Goal: Information Seeking & Learning: Learn about a topic

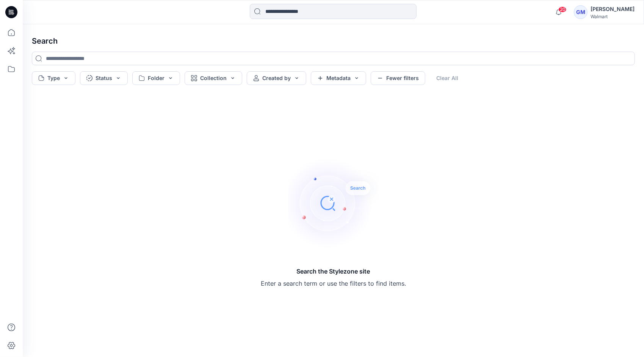
click at [187, 29] on div "Search Type Status Folder Collection Created by Metadata Fewer filters Clear Al…" at bounding box center [333, 190] width 621 height 332
click at [10, 31] on icon at bounding box center [11, 32] width 17 height 17
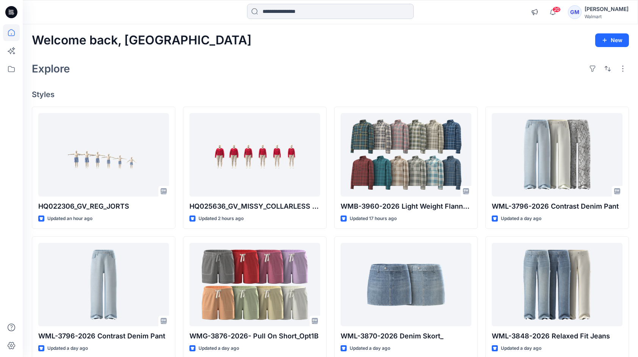
click at [276, 17] on input at bounding box center [330, 11] width 167 height 15
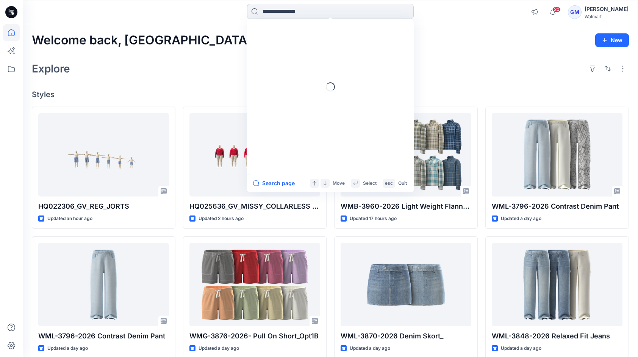
paste input "*********"
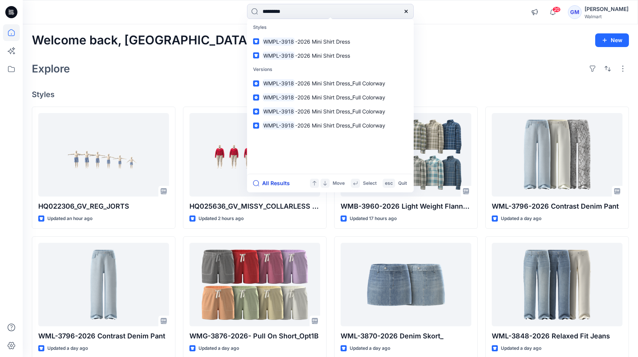
type input "*********"
click at [271, 183] on button "All Results" at bounding box center [274, 183] width 42 height 9
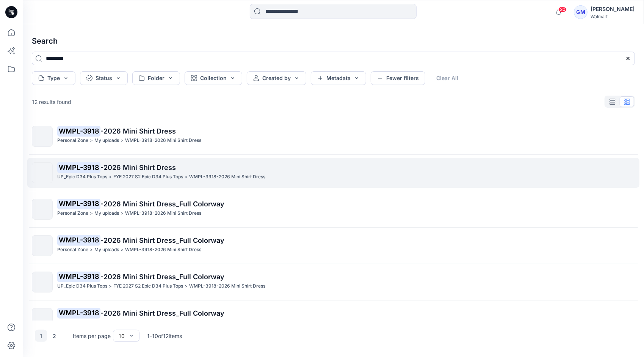
click at [145, 171] on span "-2026 Mini Shirt Dress" at bounding box center [137, 167] width 75 height 8
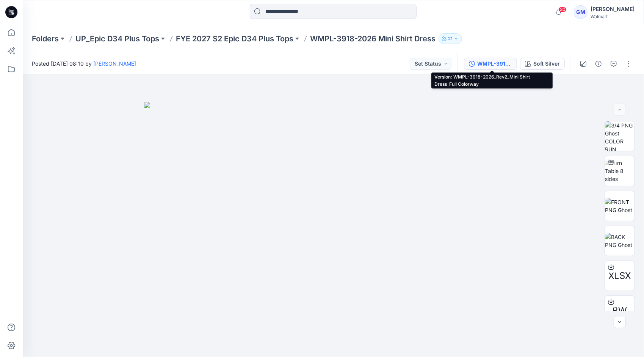
click at [502, 62] on div "WMPL-3918-2026_Rev2_Mini Shirt Dress_Full Colorway" at bounding box center [494, 64] width 35 height 8
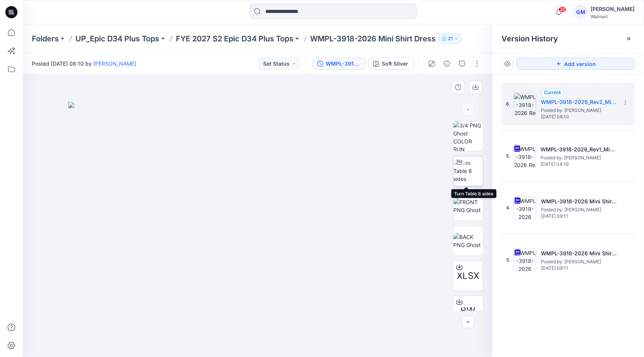
click at [465, 173] on img at bounding box center [468, 171] width 30 height 24
drag, startPoint x: 368, startPoint y: 330, endPoint x: 334, endPoint y: 343, distance: 36.7
click at [334, 343] on icon at bounding box center [258, 334] width 229 height 28
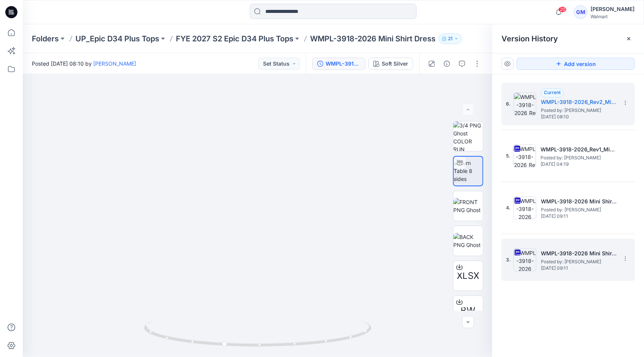
click at [559, 256] on h5 "WMPL-3918-2026 Mini Shirt Dress_Softsilver" at bounding box center [579, 253] width 76 height 9
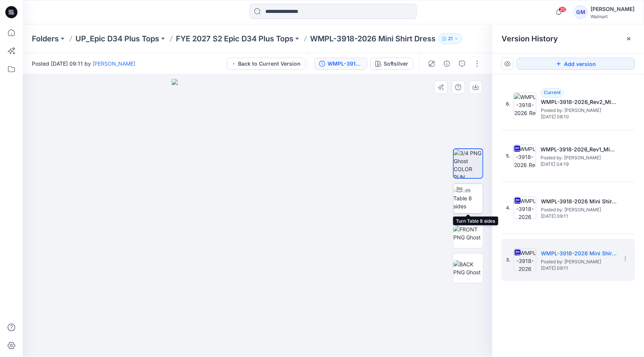
click at [471, 194] on img at bounding box center [468, 198] width 30 height 24
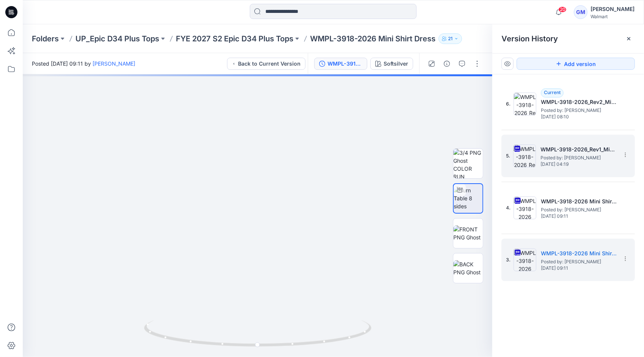
click at [552, 157] on span "Posted by: [PERSON_NAME]" at bounding box center [578, 158] width 76 height 8
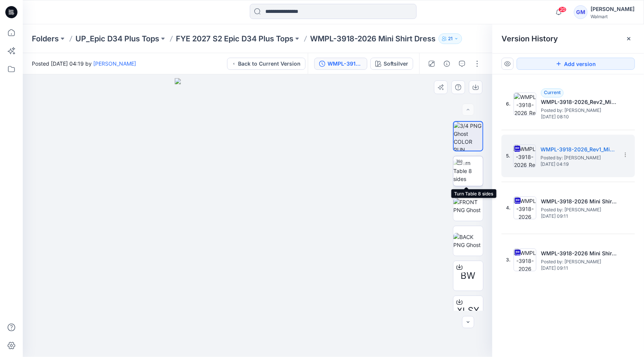
click at [471, 174] on img at bounding box center [468, 171] width 30 height 24
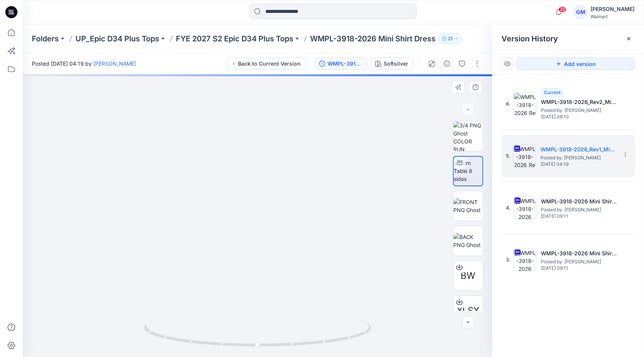
drag, startPoint x: 292, startPoint y: 210, endPoint x: 192, endPoint y: 194, distance: 101.3
drag, startPoint x: 327, startPoint y: 343, endPoint x: 312, endPoint y: 345, distance: 15.3
click at [312, 345] on icon at bounding box center [258, 334] width 229 height 28
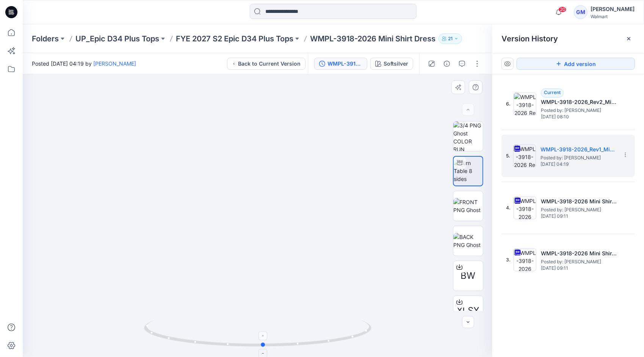
drag, startPoint x: 276, startPoint y: 345, endPoint x: 308, endPoint y: 339, distance: 32.6
click at [308, 339] on icon at bounding box center [258, 334] width 229 height 28
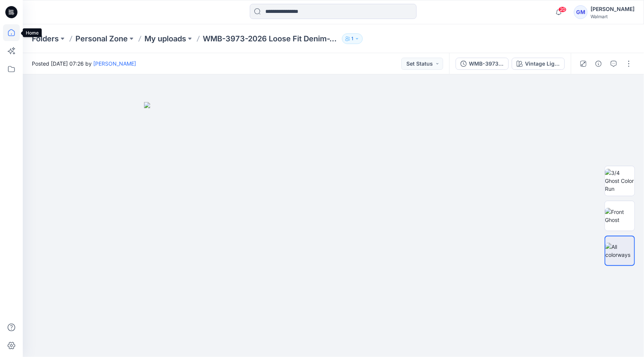
click at [18, 28] on icon at bounding box center [11, 32] width 17 height 17
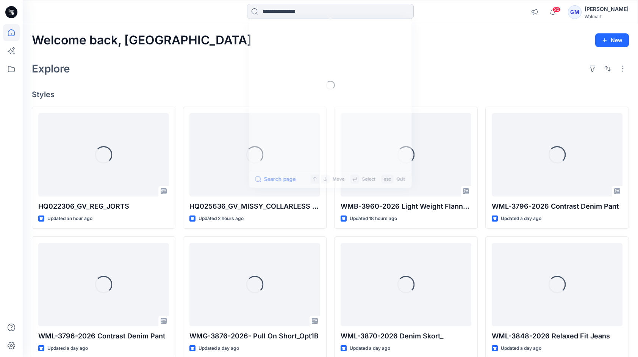
click at [322, 17] on input at bounding box center [330, 11] width 167 height 15
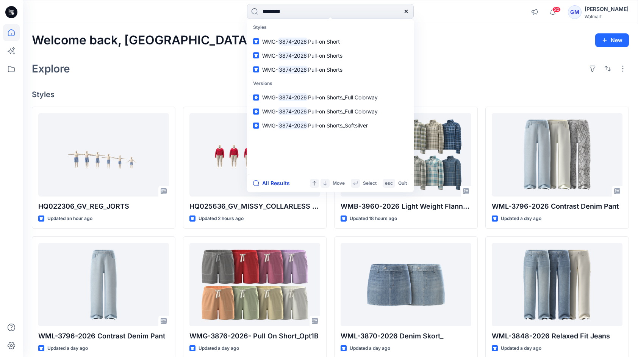
type input "*********"
click at [276, 186] on button "All Results" at bounding box center [274, 183] width 42 height 9
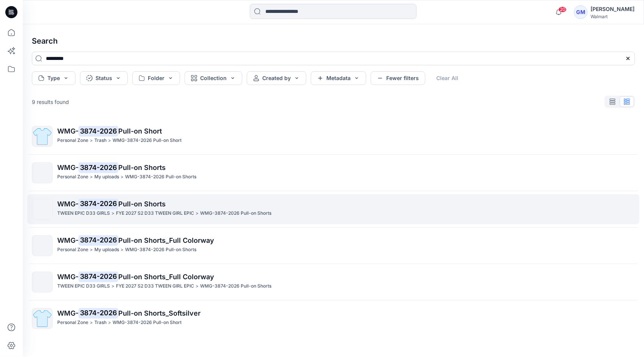
click at [135, 214] on p "FYE 2027 S2 D33 TWEEN GIRL EPIC" at bounding box center [155, 213] width 78 height 8
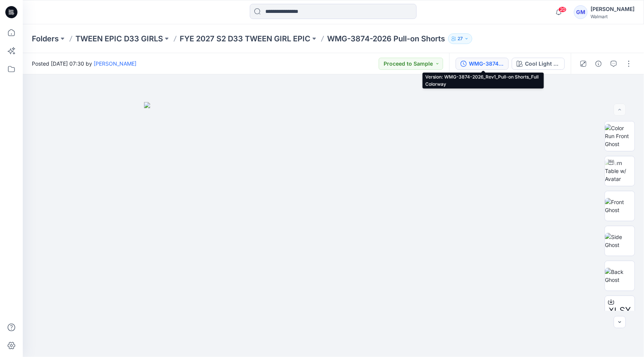
click at [492, 61] on div "WMG-3874-2026_Rev1_Pull-on Shorts_Full Colorway" at bounding box center [486, 64] width 35 height 8
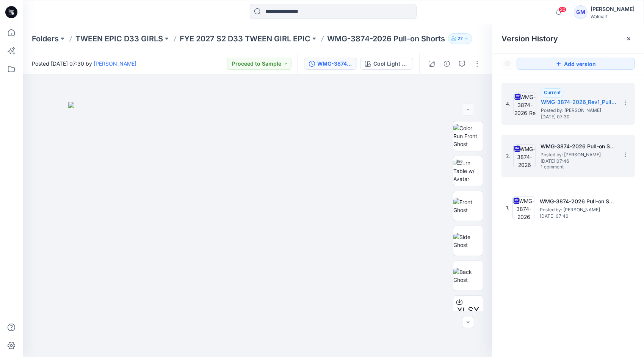
click at [578, 161] on span "[DATE] 07:46" at bounding box center [578, 160] width 76 height 5
click at [555, 106] on span "Posted by: [PERSON_NAME]" at bounding box center [579, 110] width 76 height 8
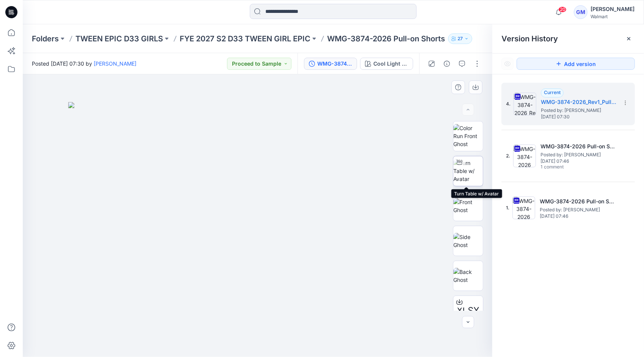
click at [468, 169] on img at bounding box center [468, 171] width 30 height 24
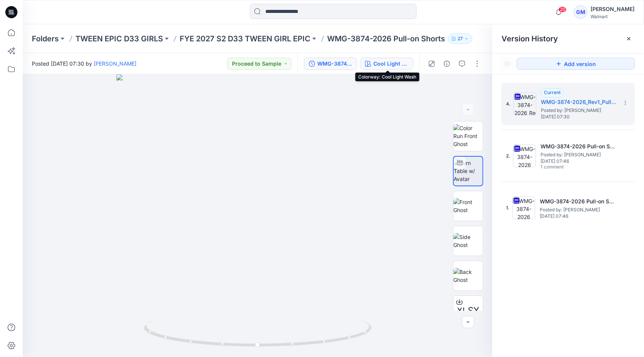
click at [385, 61] on div "Cool Light Wash" at bounding box center [390, 64] width 35 height 8
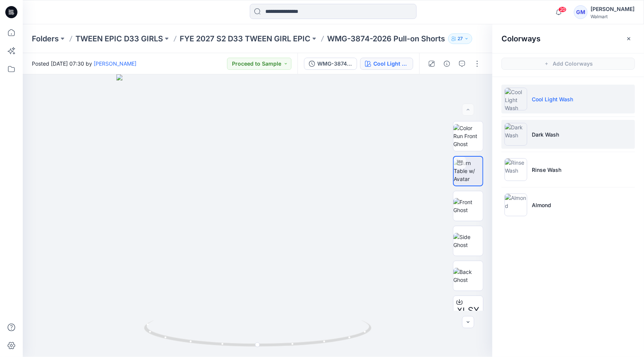
click at [555, 135] on p "Dark Wash" at bounding box center [545, 134] width 27 height 8
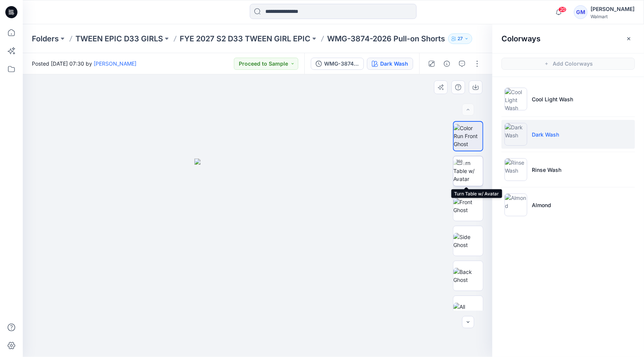
click at [474, 177] on img at bounding box center [468, 171] width 30 height 24
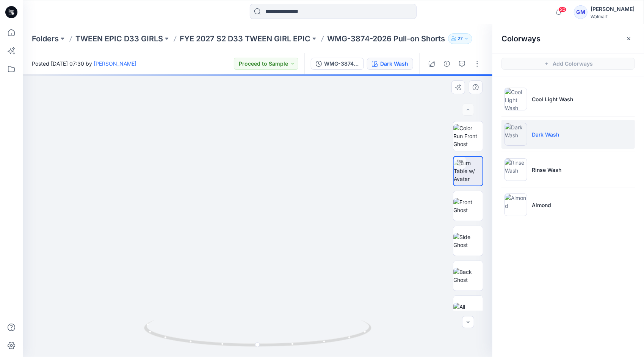
drag, startPoint x: 271, startPoint y: 255, endPoint x: 282, endPoint y: 185, distance: 71.7
click at [282, 185] on img at bounding box center [268, 144] width 697 height 697
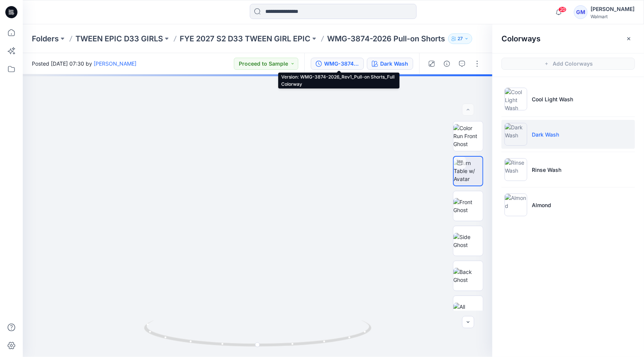
click at [343, 63] on div "WMG-3874-2026_Rev1_Pull-on Shorts_Full Colorway" at bounding box center [341, 64] width 35 height 8
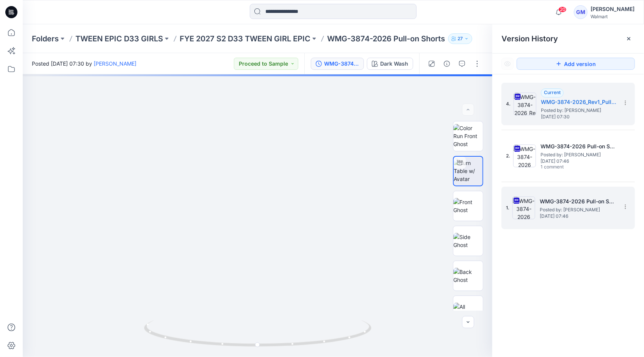
click at [548, 207] on span "Posted by: [PERSON_NAME]" at bounding box center [578, 210] width 76 height 8
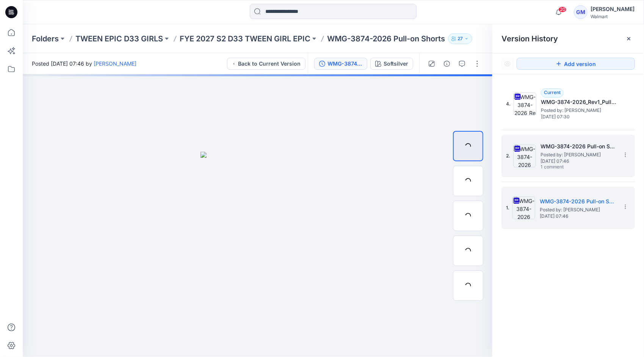
click at [558, 165] on span "1 comment" at bounding box center [566, 167] width 53 height 6
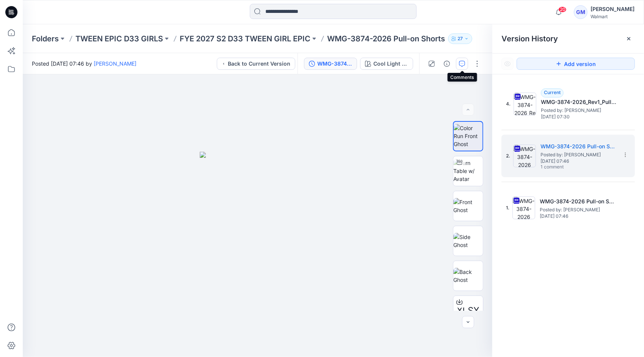
click at [463, 61] on icon "button" at bounding box center [462, 64] width 6 height 6
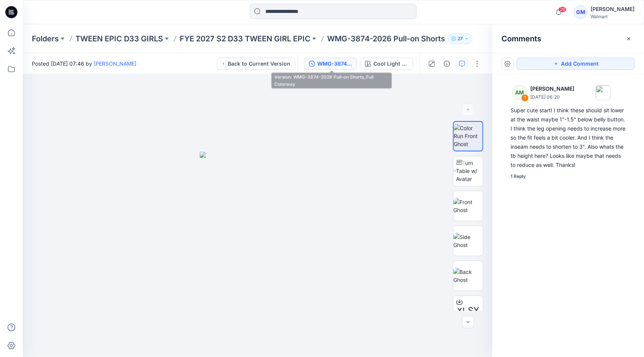
click at [330, 66] on div "WMG-3874-2026 Pull-on Shorts_Full Colorway" at bounding box center [334, 64] width 35 height 8
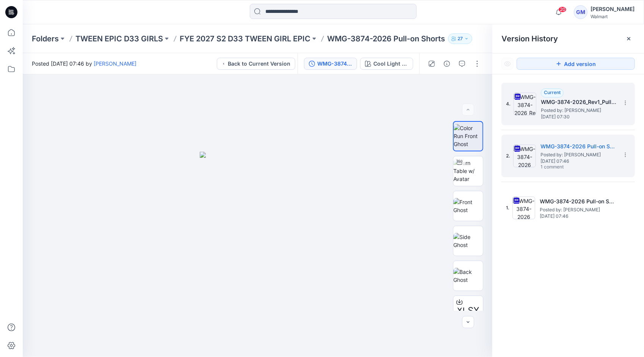
click at [536, 109] on img at bounding box center [525, 103] width 23 height 23
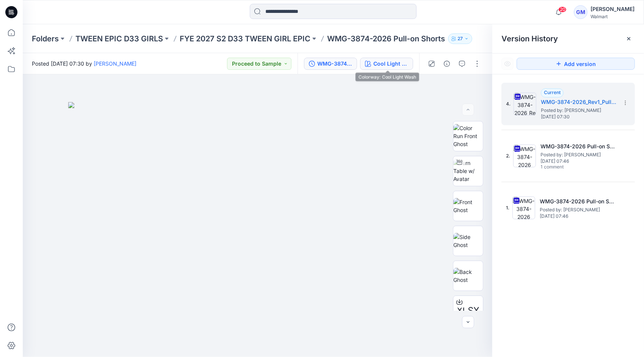
click at [385, 63] on div "Cool Light Wash" at bounding box center [390, 64] width 35 height 8
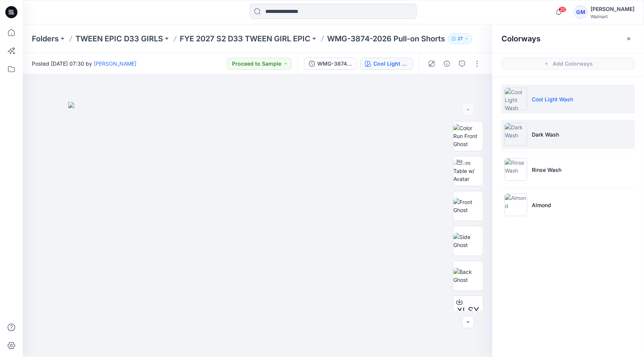
click at [518, 135] on img at bounding box center [515, 134] width 23 height 23
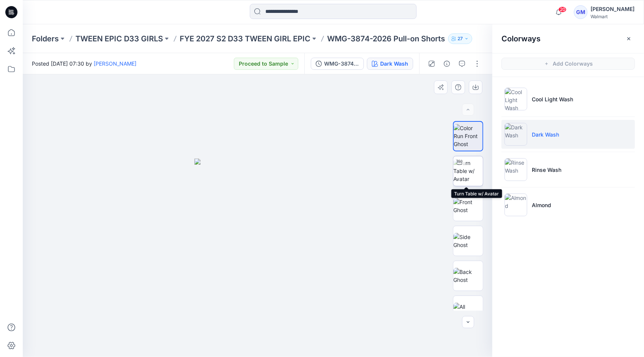
click at [469, 171] on img at bounding box center [468, 171] width 30 height 24
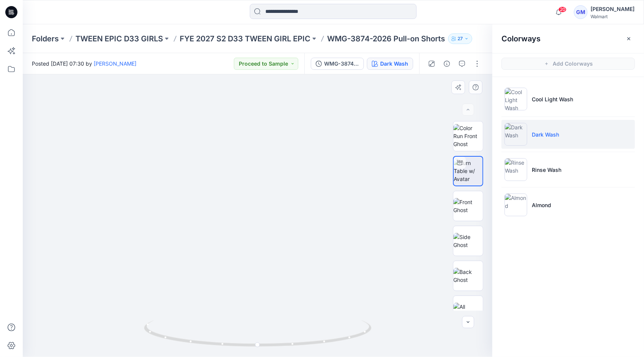
drag, startPoint x: 271, startPoint y: 243, endPoint x: 284, endPoint y: 171, distance: 72.5
click at [284, 171] on img at bounding box center [276, 74] width 697 height 563
drag, startPoint x: 290, startPoint y: 168, endPoint x: 275, endPoint y: 183, distance: 21.2
click at [275, 183] on img at bounding box center [268, 14] width 904 height 686
drag, startPoint x: 348, startPoint y: 206, endPoint x: 348, endPoint y: 194, distance: 12.1
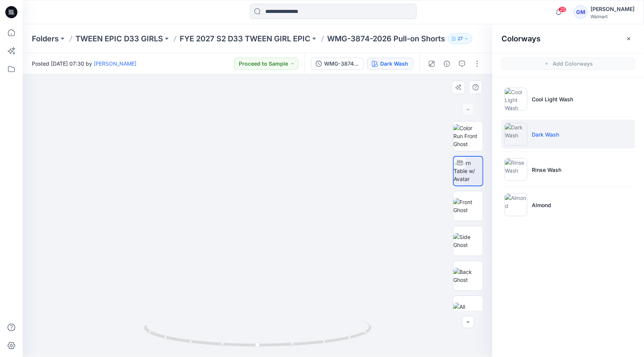
click at [348, 194] on img at bounding box center [265, 75] width 697 height 564
drag, startPoint x: 246, startPoint y: 277, endPoint x: 243, endPoint y: 243, distance: 33.5
click at [243, 243] on div at bounding box center [258, 215] width 470 height 282
drag, startPoint x: 257, startPoint y: 247, endPoint x: 258, endPoint y: 234, distance: 12.6
click at [258, 234] on div at bounding box center [258, 215] width 470 height 282
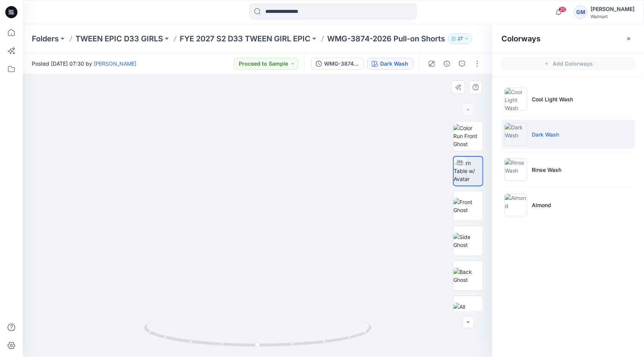
drag, startPoint x: 257, startPoint y: 233, endPoint x: 259, endPoint y: 180, distance: 52.3
click at [259, 180] on img at bounding box center [257, 163] width 386 height 386
click at [461, 7] on div at bounding box center [333, 12] width 310 height 17
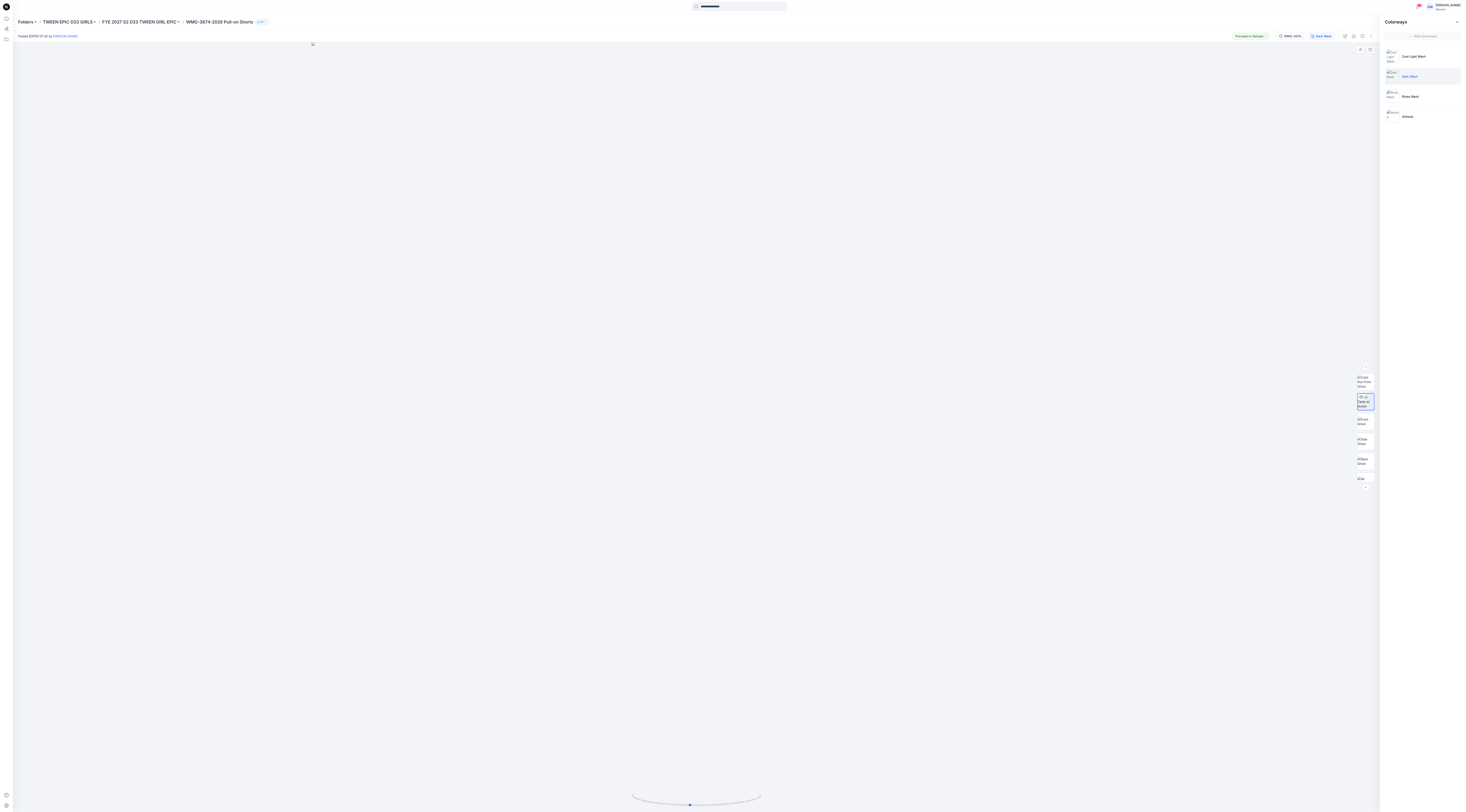
drag, startPoint x: 776, startPoint y: 463, endPoint x: 770, endPoint y: 380, distance: 83.2
click at [366, 203] on div at bounding box center [697, 427] width 1367 height 770
drag, startPoint x: 738, startPoint y: 808, endPoint x: 716, endPoint y: 814, distance: 22.8
click at [366, 203] on html "20 Notifications Your style HQ022306_GV_REG_JORTS has been updated with HQ02230…" at bounding box center [733, 406] width 1466 height 812
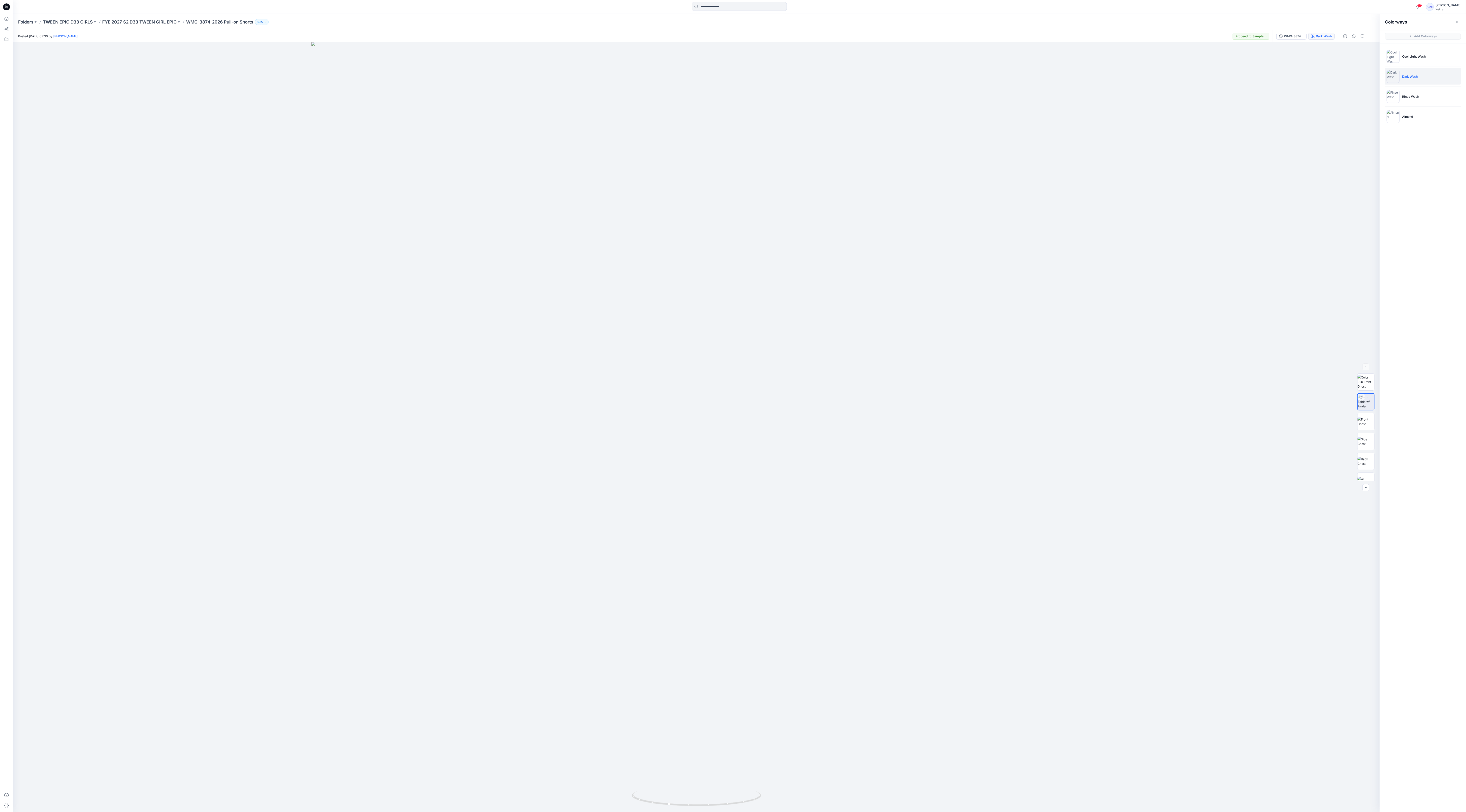
click at [366, 23] on div "Folders TWEEN EPIC D33 GIRLS FYE 2027 S2 D33 TWEEN GIRL EPIC WMG-3874-2026 Pull…" at bounding box center [723, 22] width 1409 height 6
drag, startPoint x: 763, startPoint y: 800, endPoint x: 730, endPoint y: 813, distance: 35.5
click at [366, 203] on html "20 Notifications Your style HQ022306_GV_REG_JORTS has been updated with HQ02230…" at bounding box center [733, 406] width 1466 height 812
